Goal: Book appointment/travel/reservation

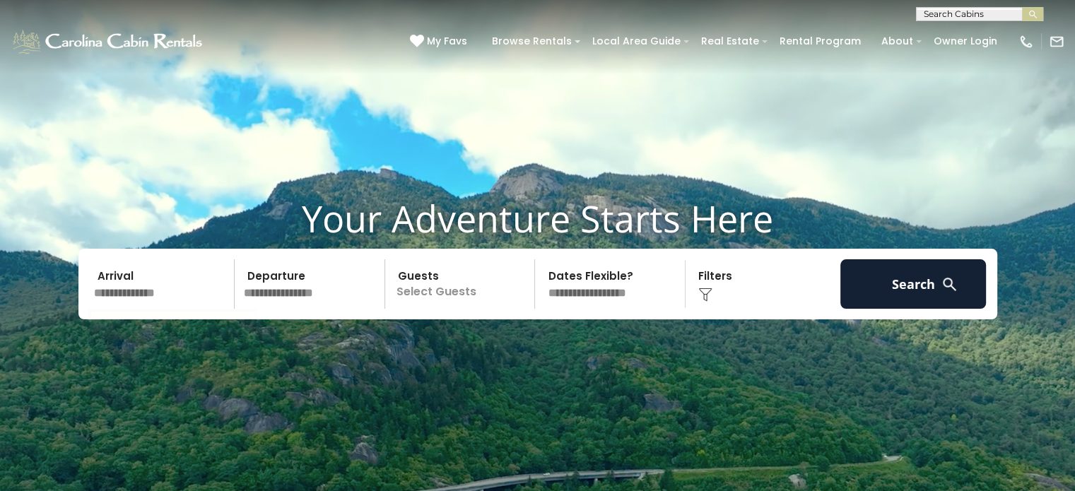
click at [156, 295] on input "text" at bounding box center [162, 283] width 146 height 49
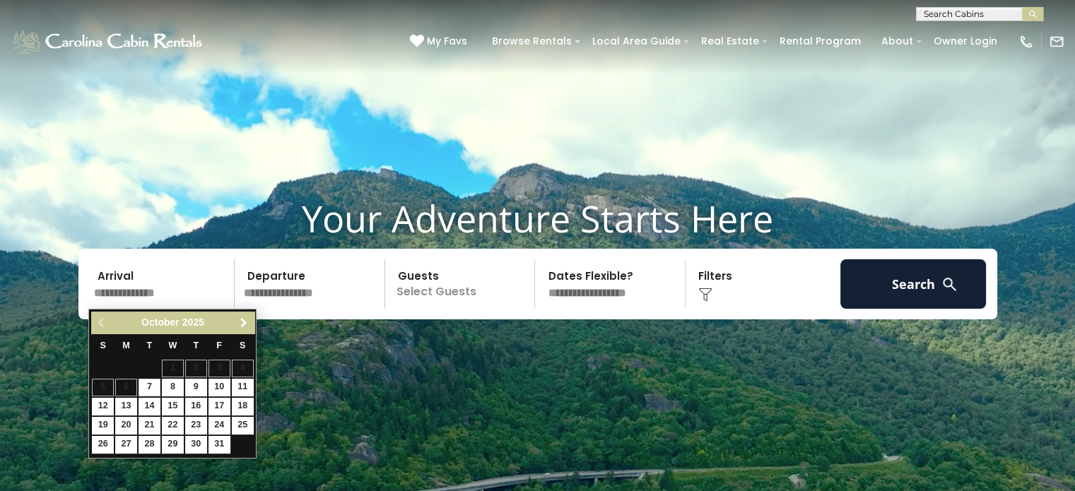
click at [245, 324] on span "Next" at bounding box center [243, 322] width 11 height 11
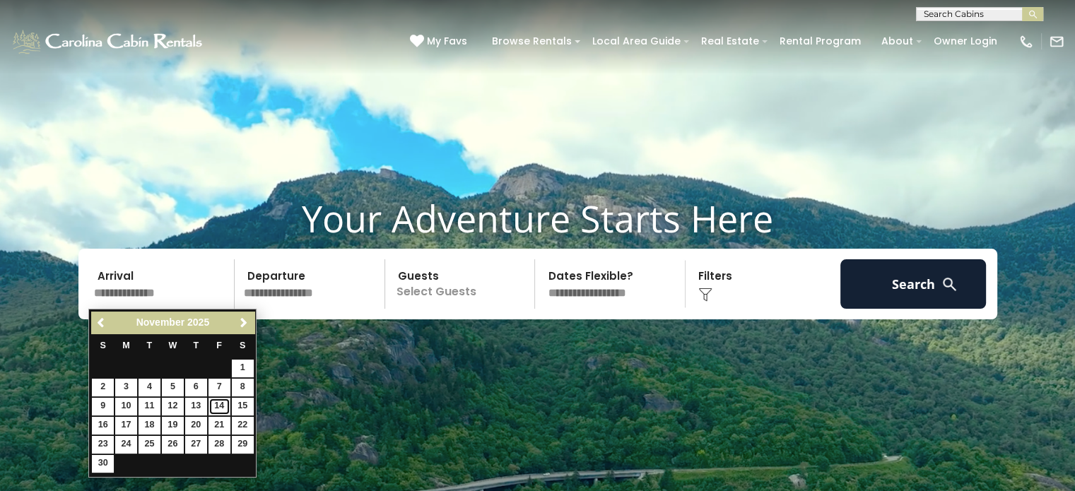
click at [215, 404] on link "14" at bounding box center [220, 407] width 22 height 18
type input "********"
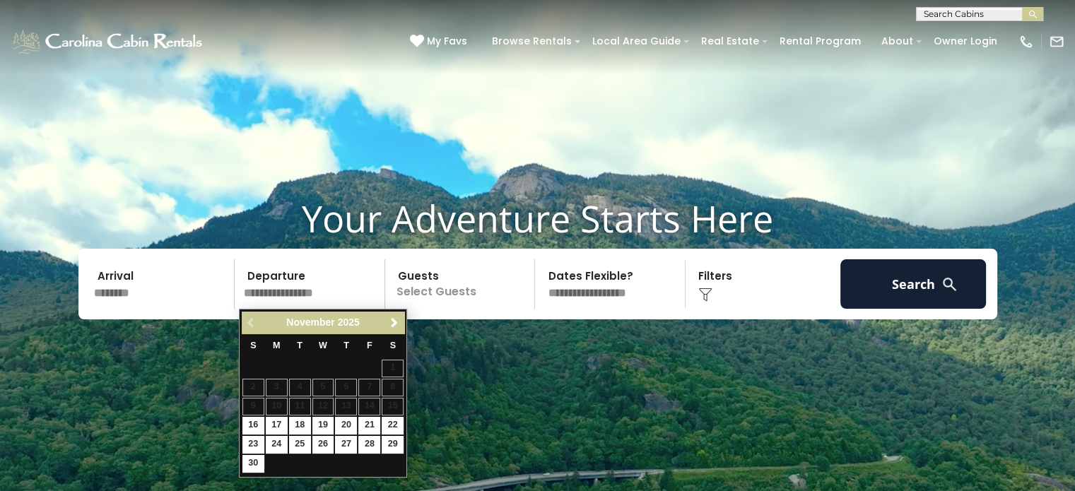
click at [252, 319] on div "Previous Next November 2025" at bounding box center [323, 323] width 163 height 22
click at [249, 320] on div "Previous Next November 2025" at bounding box center [323, 323] width 163 height 22
click at [255, 421] on link "16" at bounding box center [253, 426] width 22 height 18
type input "********"
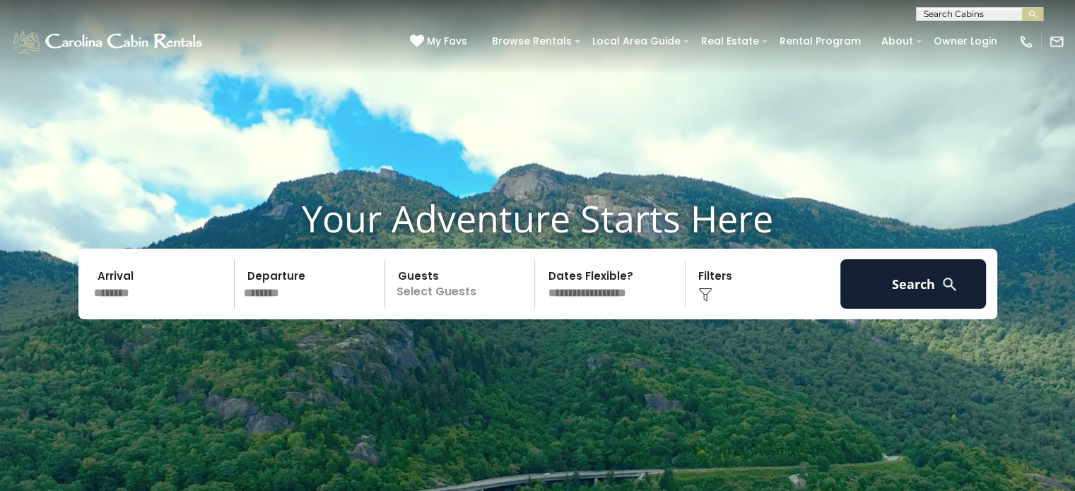
click at [447, 271] on p "Select Guests" at bounding box center [462, 283] width 146 height 49
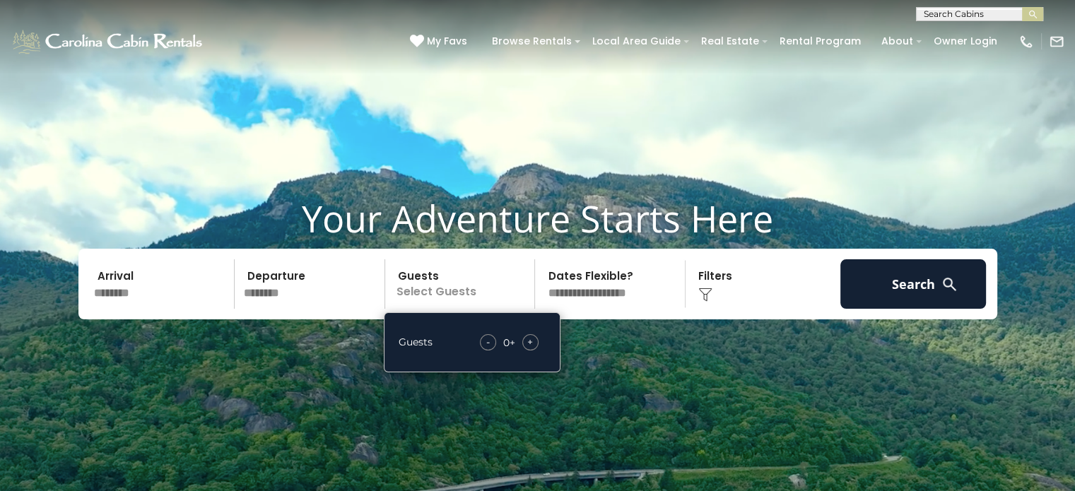
click at [529, 341] on span "+" at bounding box center [530, 342] width 6 height 14
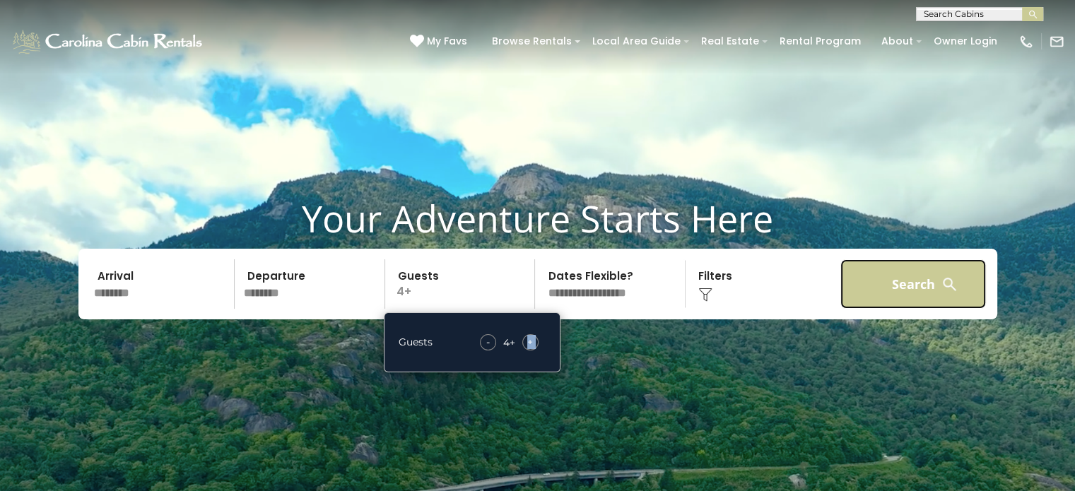
click at [912, 284] on button "Search" at bounding box center [913, 283] width 146 height 49
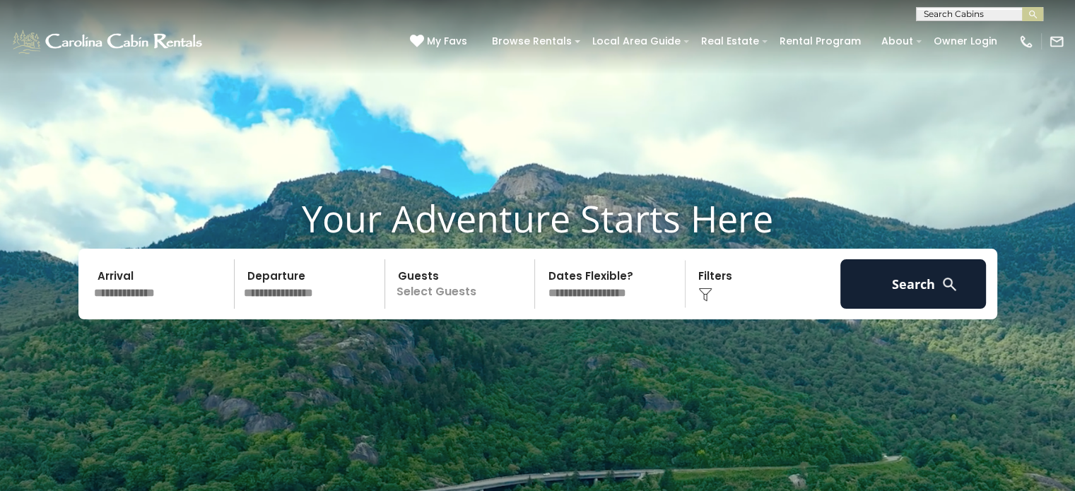
click at [151, 302] on input "text" at bounding box center [162, 283] width 146 height 49
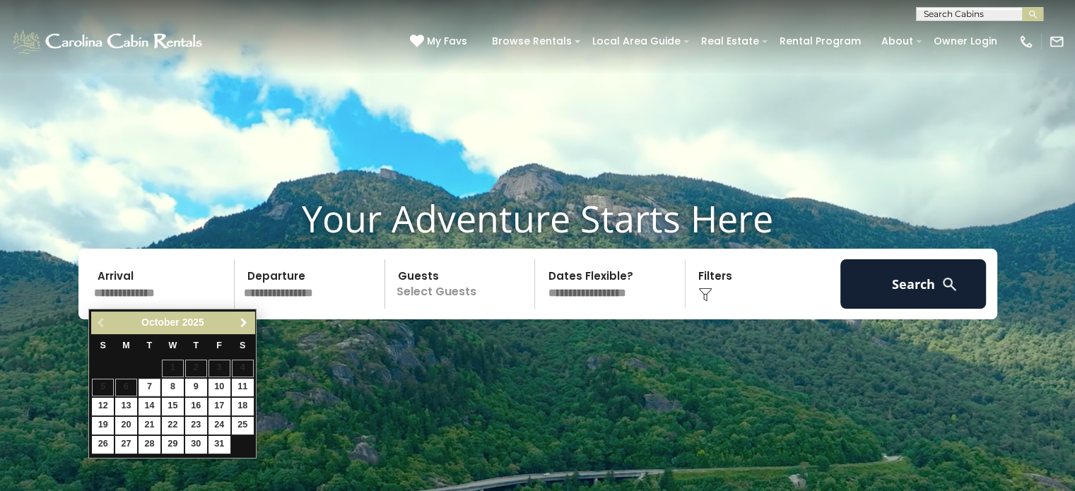
click at [243, 320] on span "Next" at bounding box center [243, 322] width 11 height 11
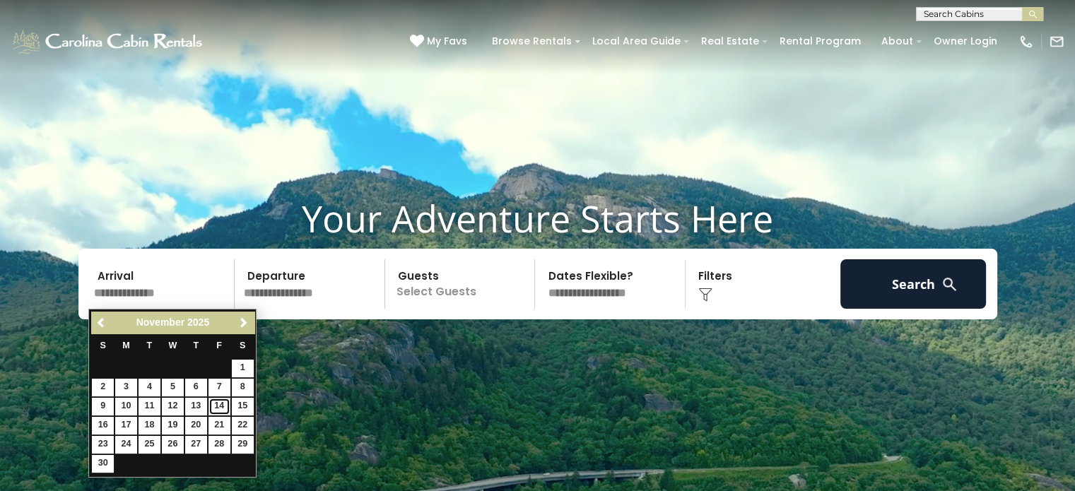
click at [217, 405] on link "14" at bounding box center [220, 407] width 22 height 18
type input "********"
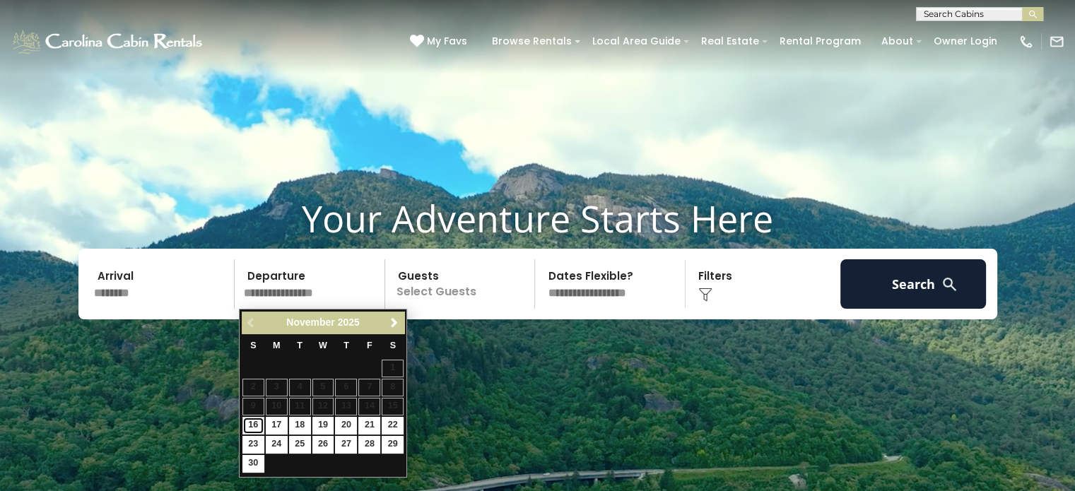
click at [254, 422] on link "16" at bounding box center [253, 426] width 22 height 18
type input "********"
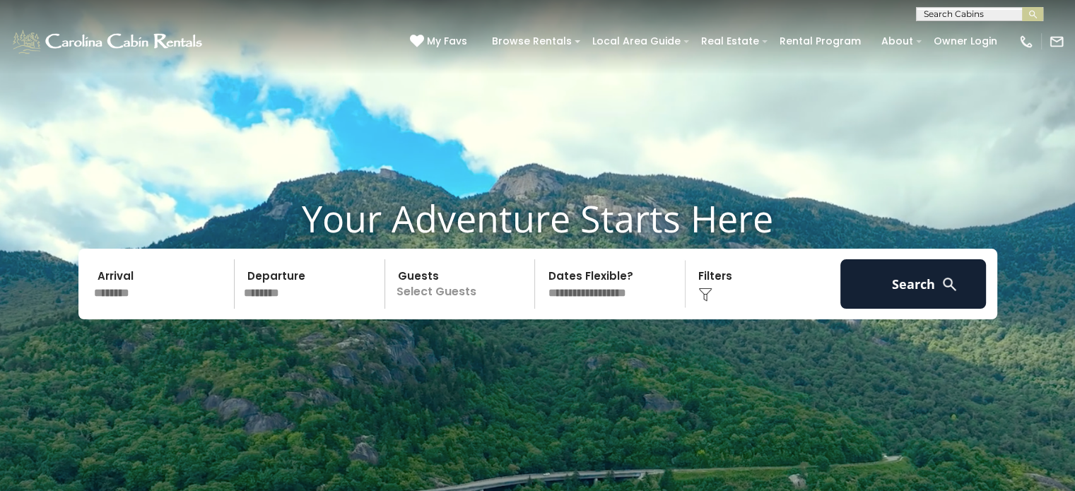
click at [447, 292] on p "Select Guests" at bounding box center [462, 283] width 146 height 49
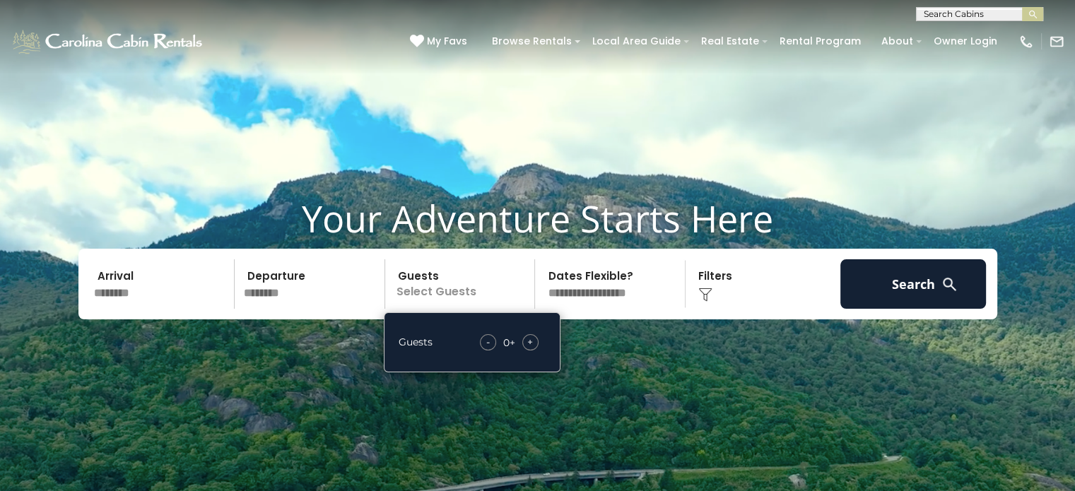
click at [533, 344] on span "+" at bounding box center [530, 342] width 6 height 14
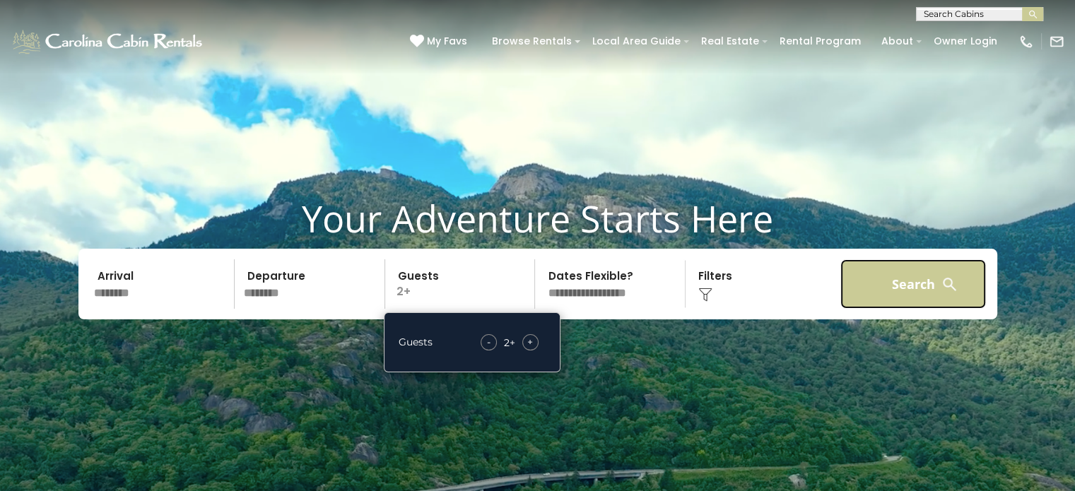
click at [898, 289] on button "Search" at bounding box center [913, 283] width 146 height 49
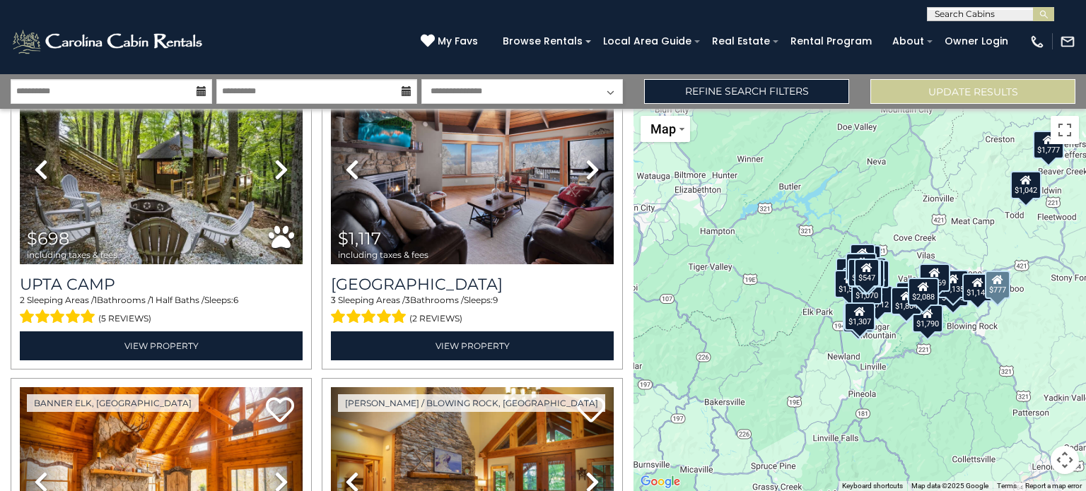
scroll to position [1343, 0]
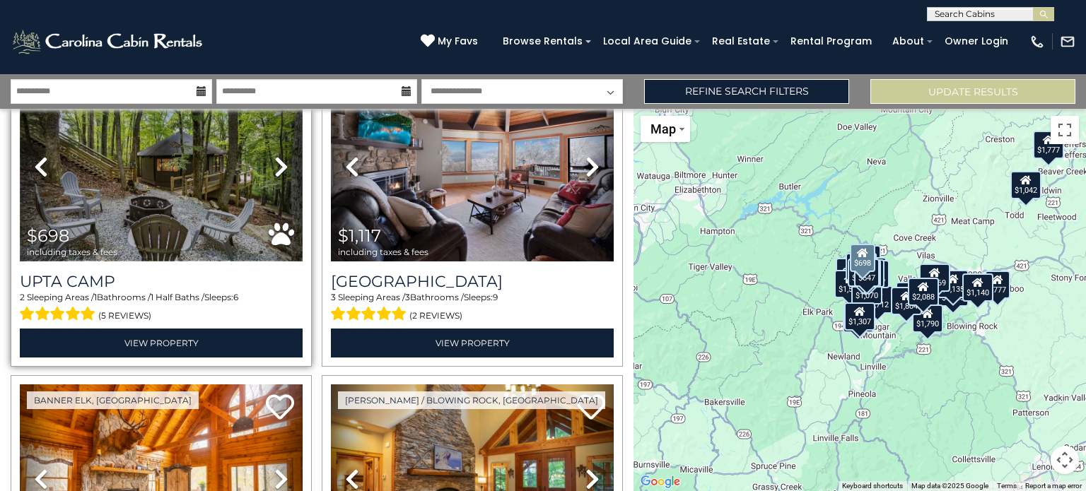
click at [146, 202] on img at bounding box center [161, 166] width 283 height 189
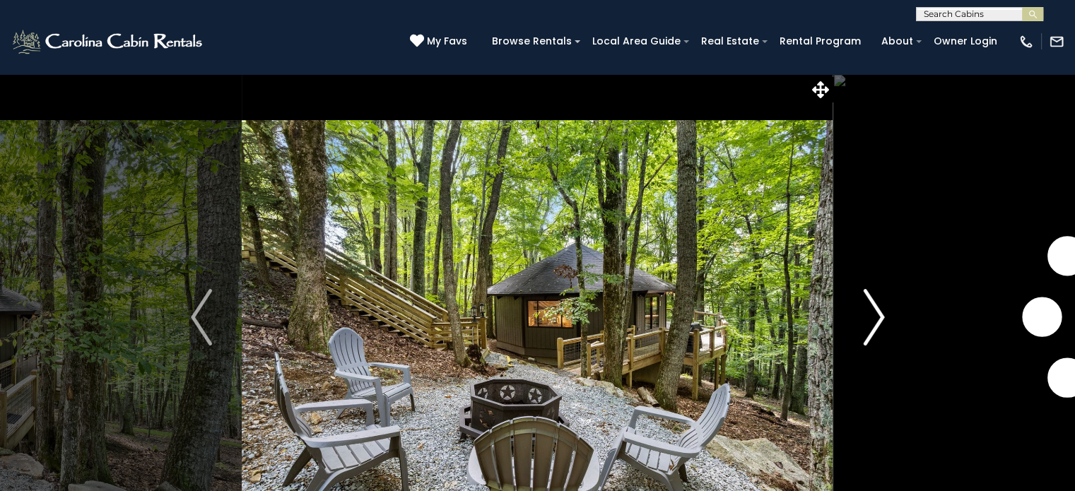
click at [879, 314] on img "Next" at bounding box center [873, 317] width 21 height 57
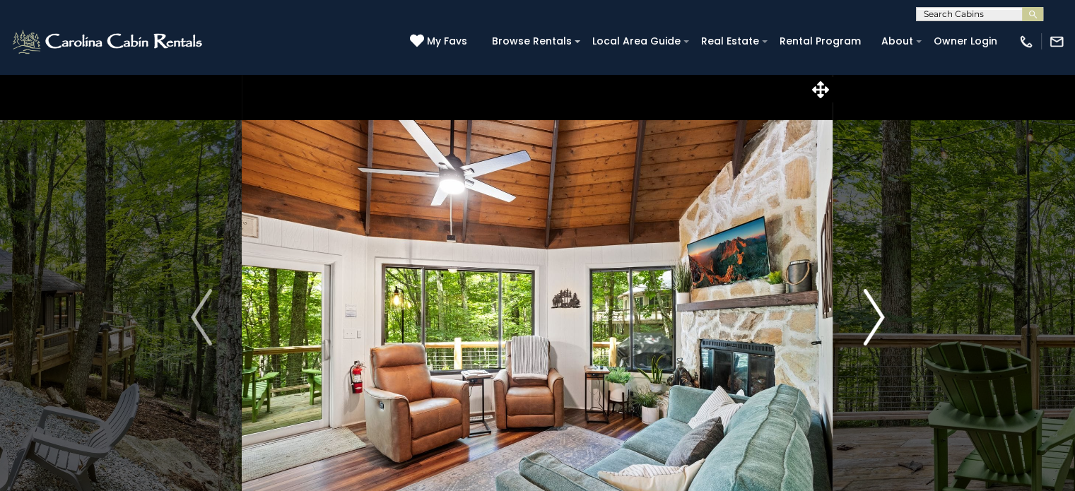
click at [879, 317] on img "Next" at bounding box center [873, 317] width 21 height 57
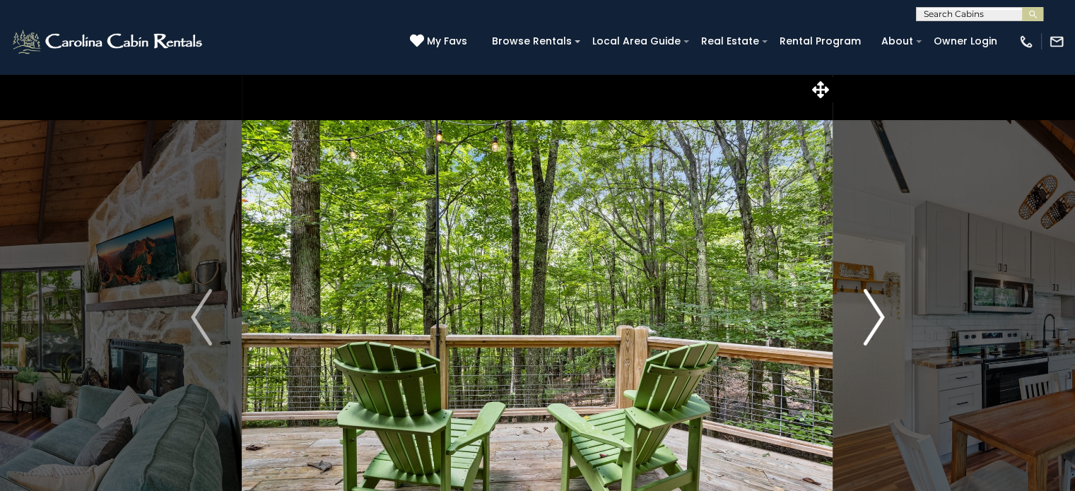
click at [879, 317] on img "Next" at bounding box center [873, 317] width 21 height 57
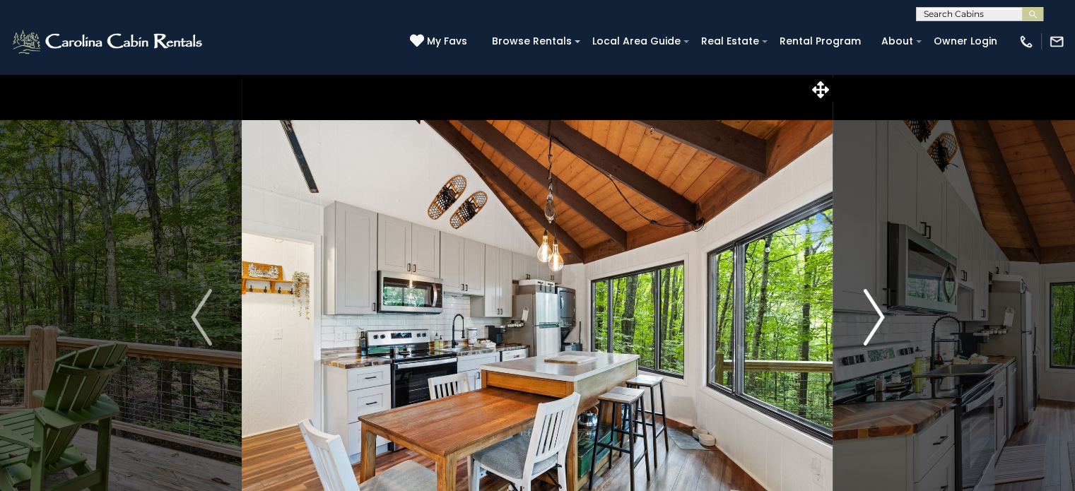
click at [879, 317] on img "Next" at bounding box center [873, 317] width 21 height 57
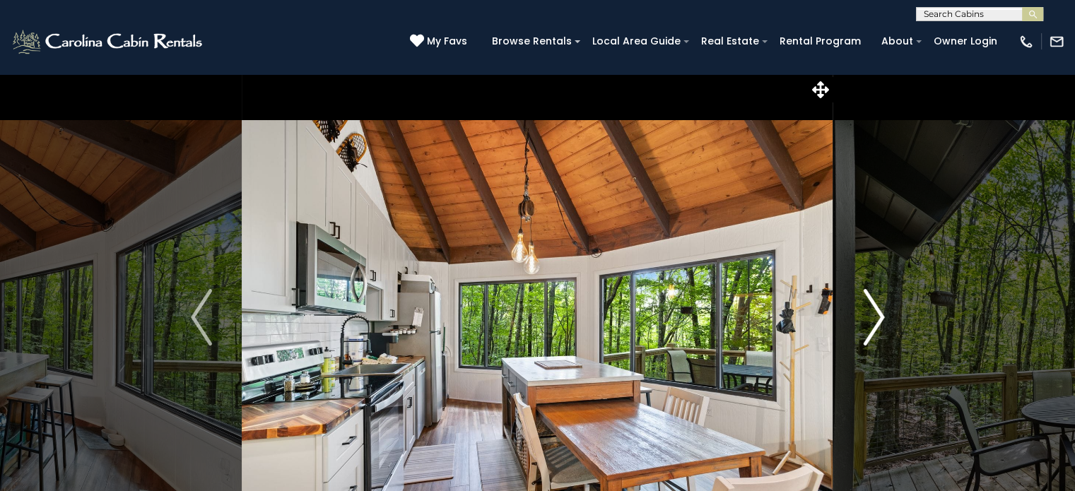
click at [879, 317] on img "Next" at bounding box center [873, 317] width 21 height 57
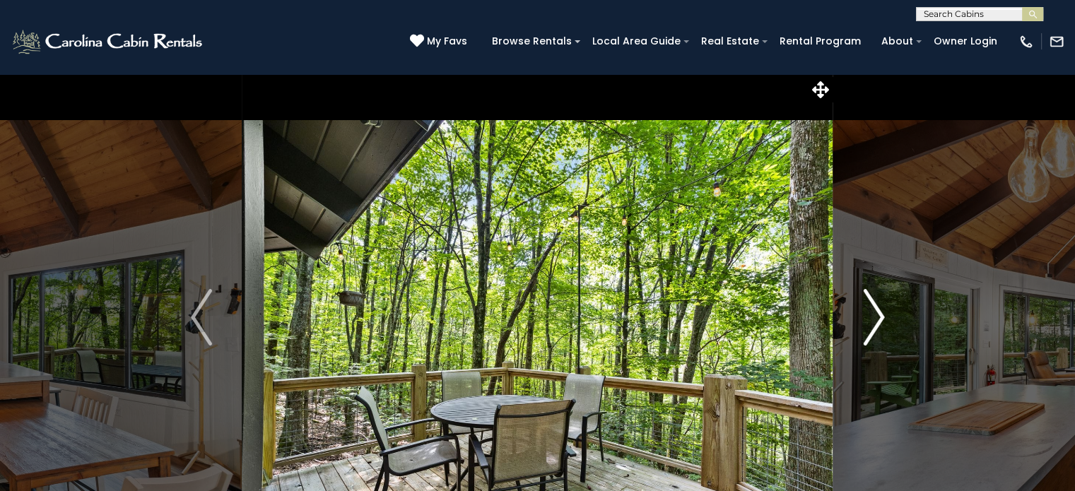
click at [879, 317] on img "Next" at bounding box center [873, 317] width 21 height 57
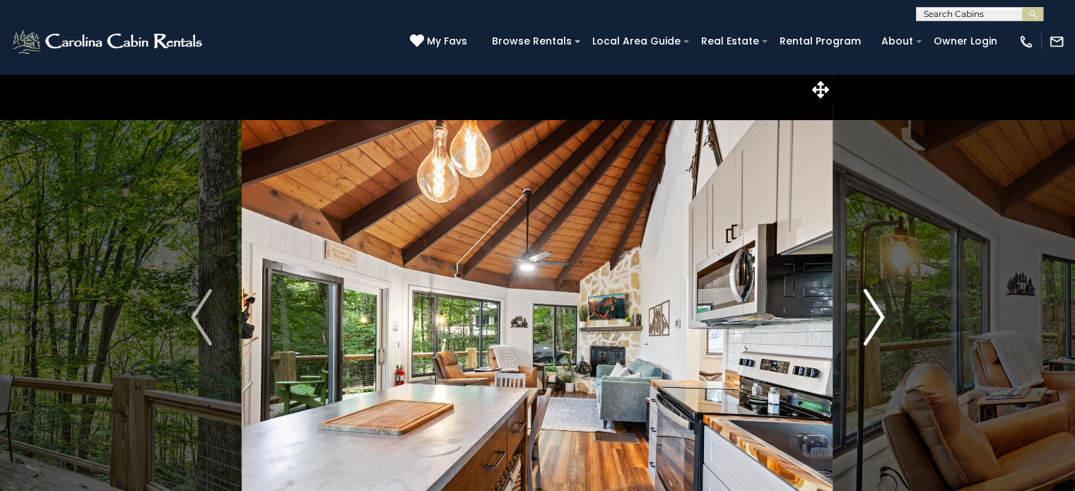
click at [879, 317] on img "Next" at bounding box center [873, 317] width 21 height 57
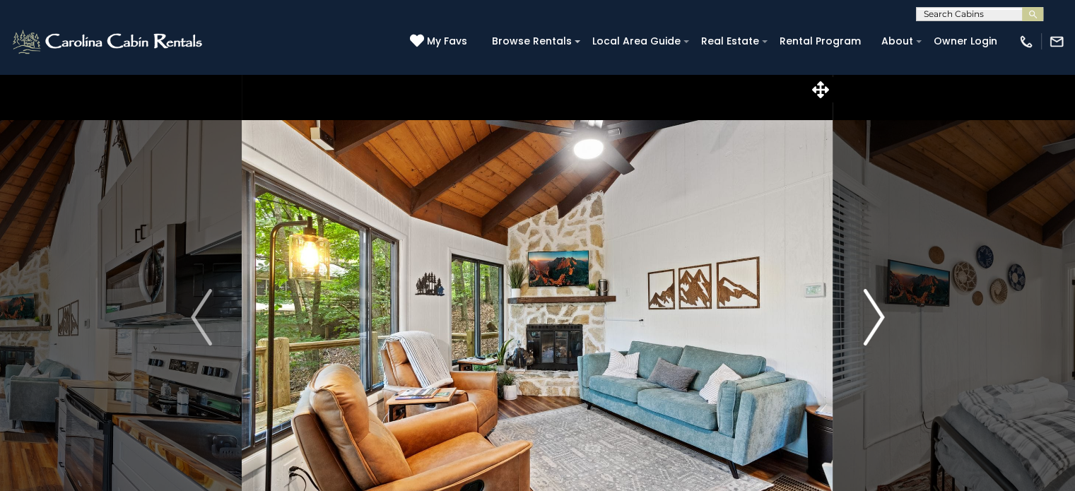
click at [879, 317] on img "Next" at bounding box center [873, 317] width 21 height 57
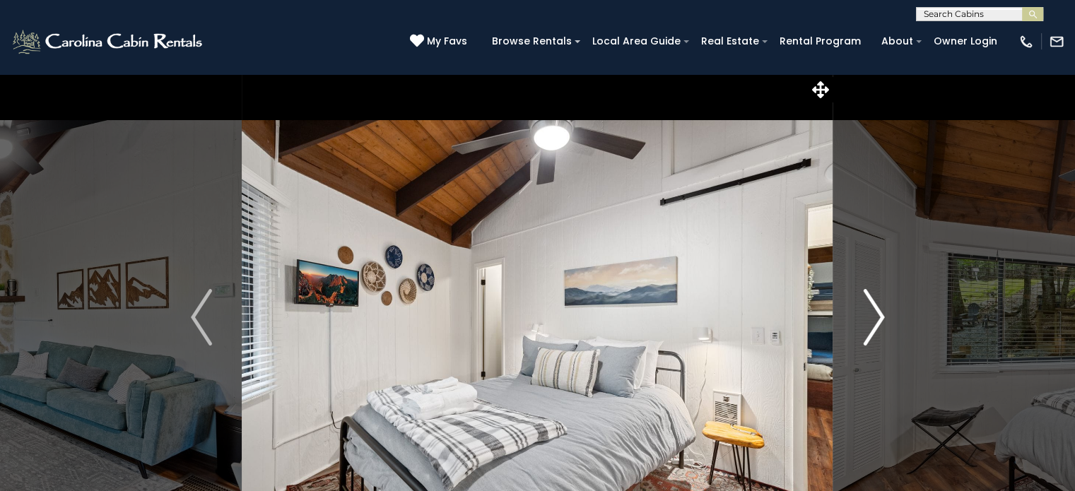
click at [879, 317] on img "Next" at bounding box center [873, 317] width 21 height 57
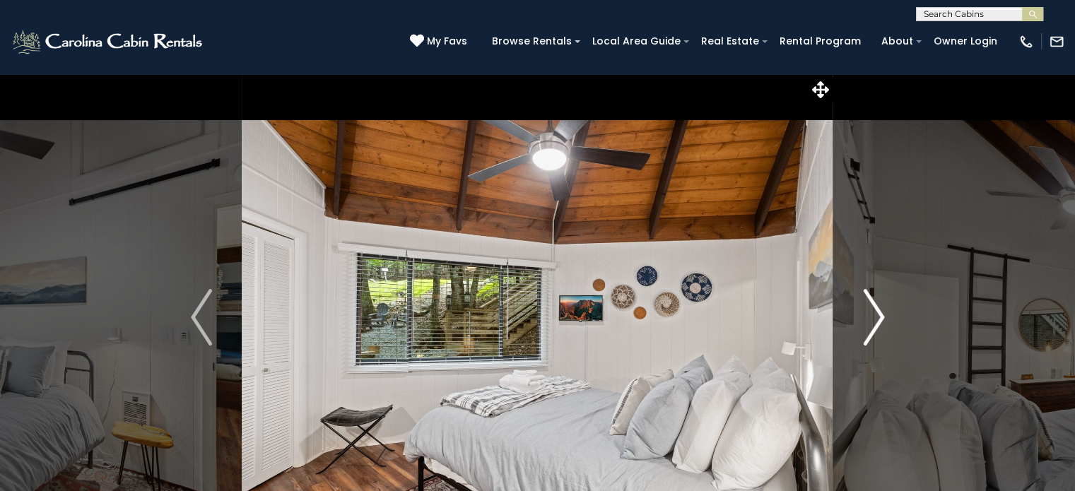
click at [880, 319] on img "Next" at bounding box center [873, 317] width 21 height 57
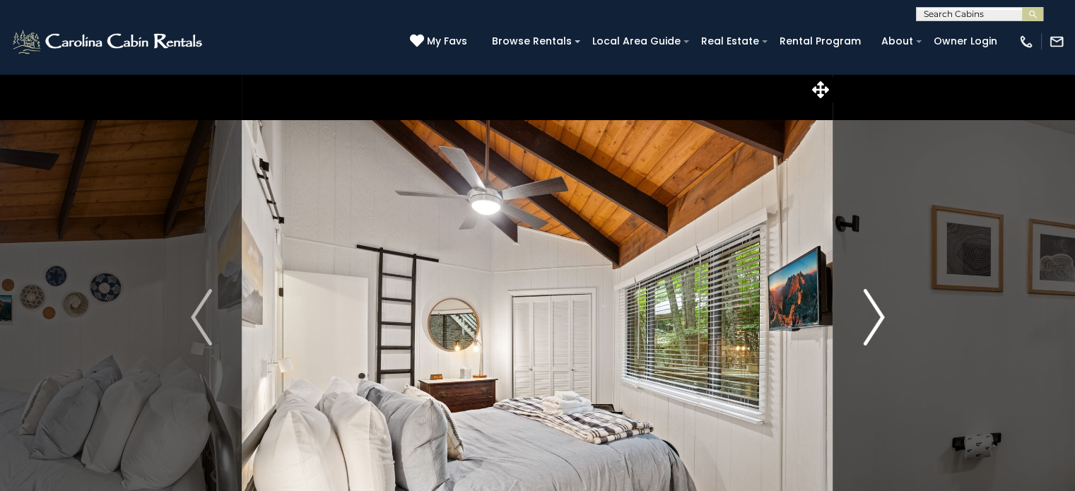
click at [877, 322] on img "Next" at bounding box center [873, 317] width 21 height 57
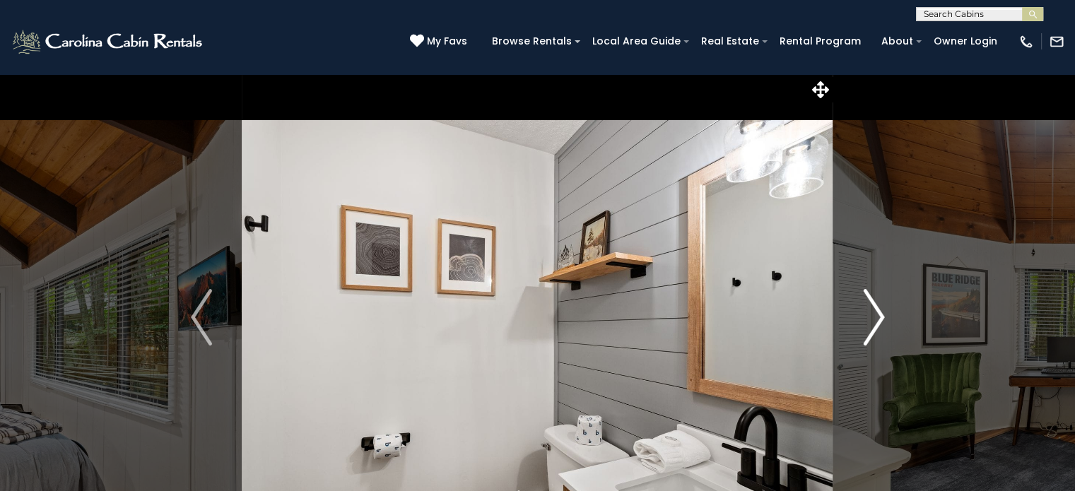
click at [877, 322] on img "Next" at bounding box center [873, 317] width 21 height 57
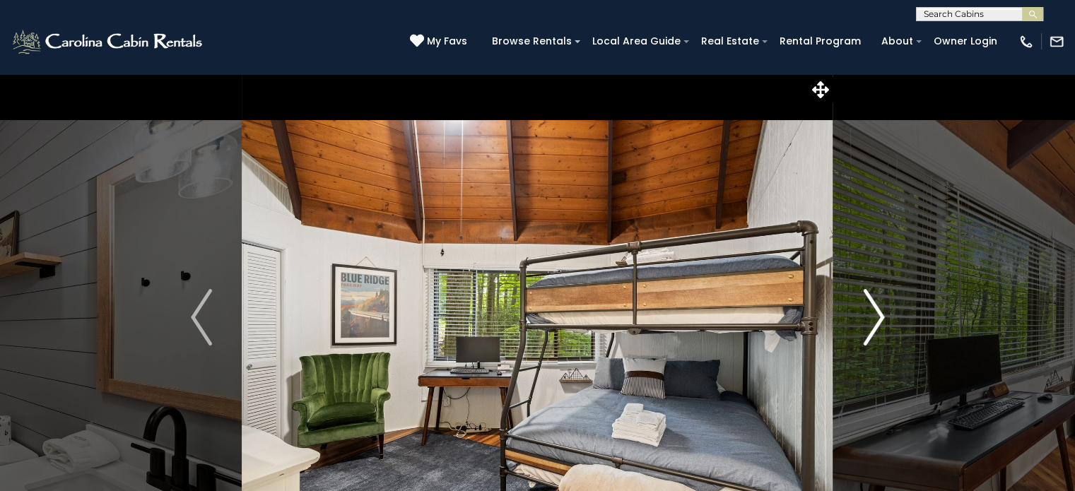
click at [882, 319] on img "Next" at bounding box center [873, 317] width 21 height 57
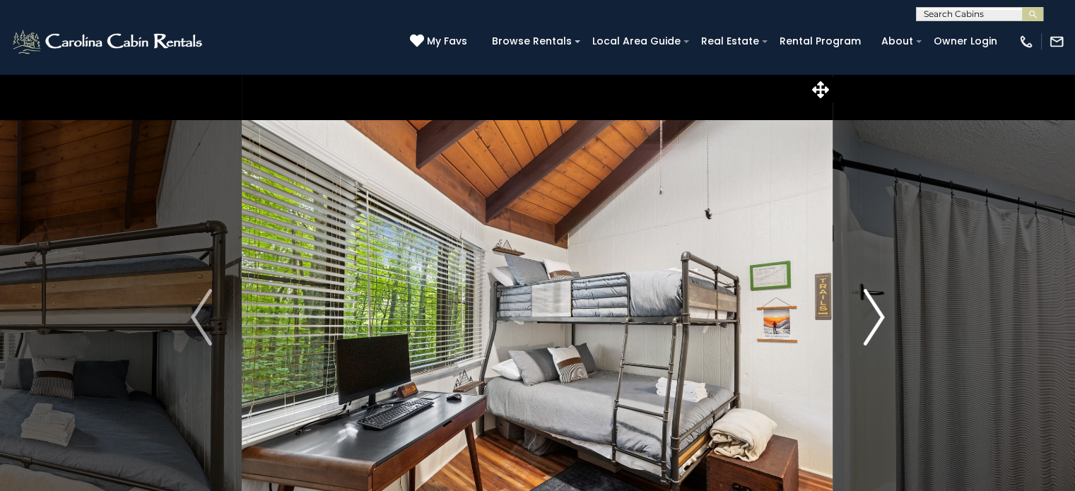
click at [882, 319] on img "Next" at bounding box center [873, 317] width 21 height 57
